Goal: Entertainment & Leisure: Consume media (video, audio)

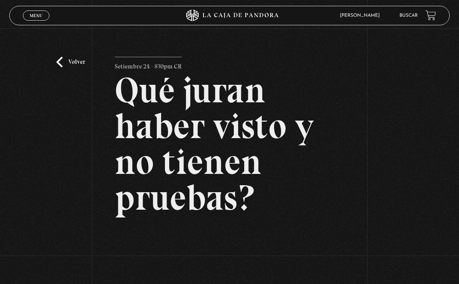
scroll to position [21, 0]
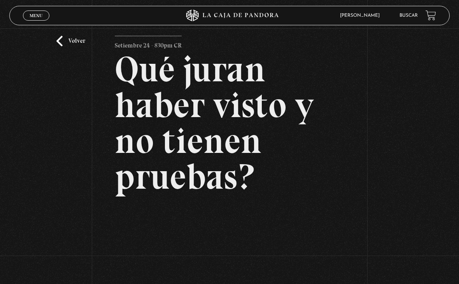
click at [45, 20] on link "Menu Cerrar" at bounding box center [36, 15] width 26 height 10
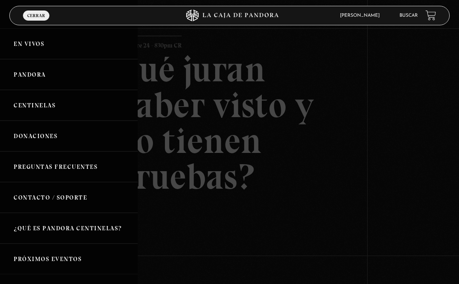
click at [98, 106] on link "Centinelas" at bounding box center [69, 105] width 138 height 31
click at [41, 107] on link "Centinelas" at bounding box center [69, 105] width 138 height 31
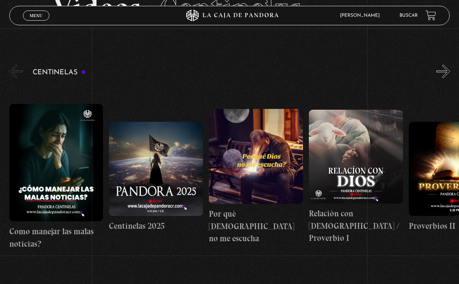
click at [255, 167] on figure at bounding box center [256, 156] width 94 height 95
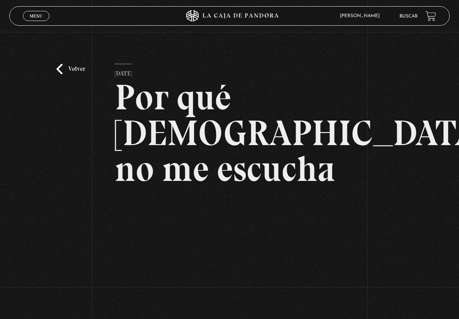
click at [82, 71] on link "Volver" at bounding box center [70, 69] width 29 height 10
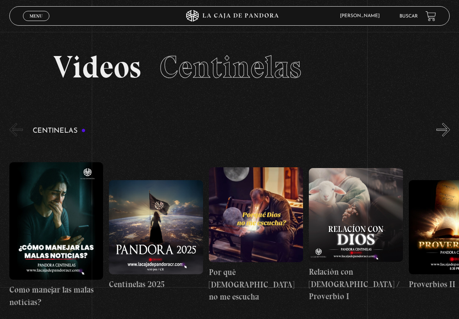
click at [251, 227] on figure at bounding box center [256, 214] width 94 height 95
